Goal: Find specific page/section: Find specific page/section

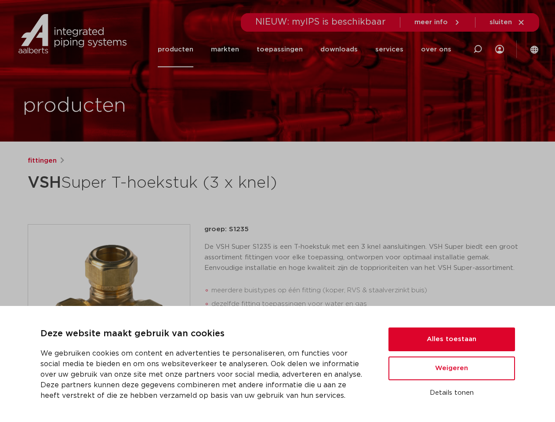
click at [277, 211] on div "fittingen VSH Super T-hoekstuk (3 x knel) groep: S1235 meerdere buistypes op éé…" at bounding box center [278, 356] width 514 height 400
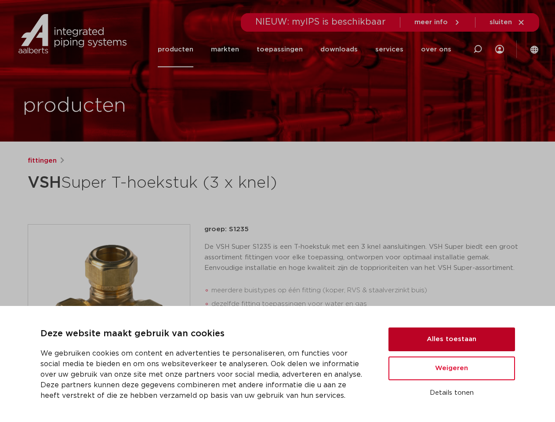
click at [452, 339] on button "Alles toestaan" at bounding box center [452, 340] width 127 height 24
click at [452, 368] on button "Weigeren" at bounding box center [452, 369] width 127 height 24
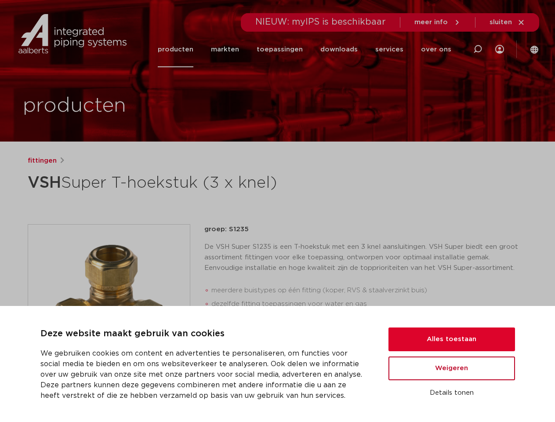
click at [452, 393] on button "Details tonen" at bounding box center [452, 393] width 127 height 15
click at [481, 306] on div "Deze website maakt gebruik van cookies We gebruiken cookies om content en adver…" at bounding box center [277, 364] width 555 height 116
click at [478, 328] on ul "Alles toestaan Weigeren Details tonen" at bounding box center [452, 364] width 127 height 73
click at [508, 328] on button "Alles toestaan" at bounding box center [452, 340] width 127 height 24
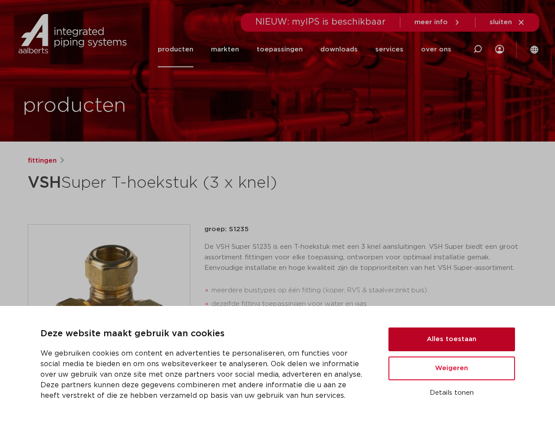
click at [0, 0] on label "Marketing (60)" at bounding box center [0, 0] width 0 height 0
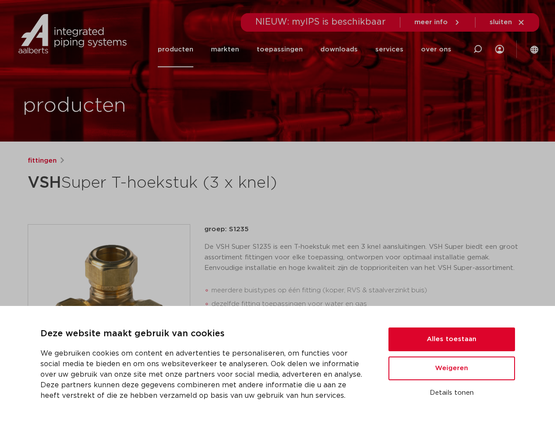
click at [0, 0] on input "Marketing (60)" at bounding box center [0, 0] width 0 height 0
